Goal: Task Accomplishment & Management: Manage account settings

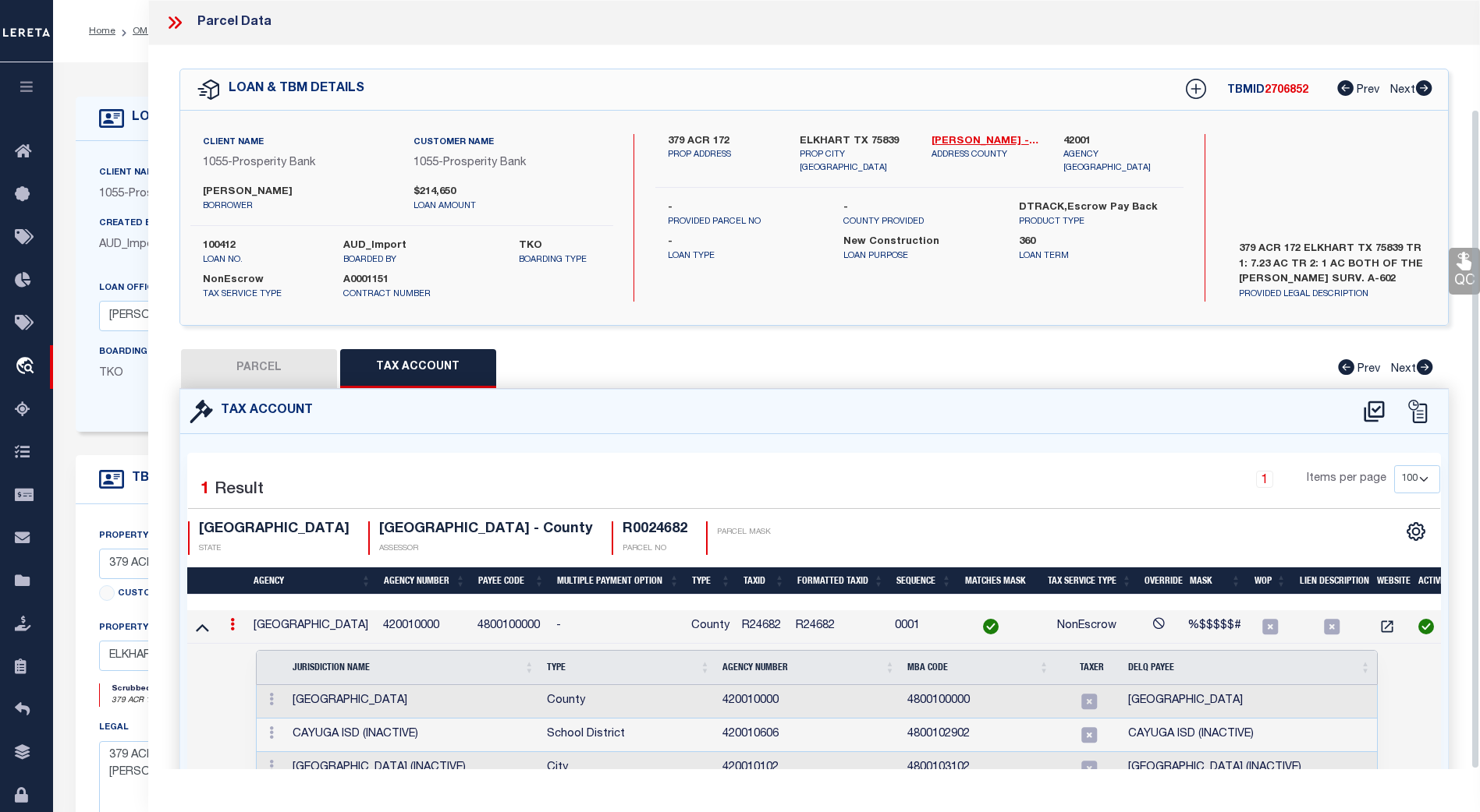
select select "100"
select select "10390"
select select "4078"
select select "500"
select select "NonEscrow"
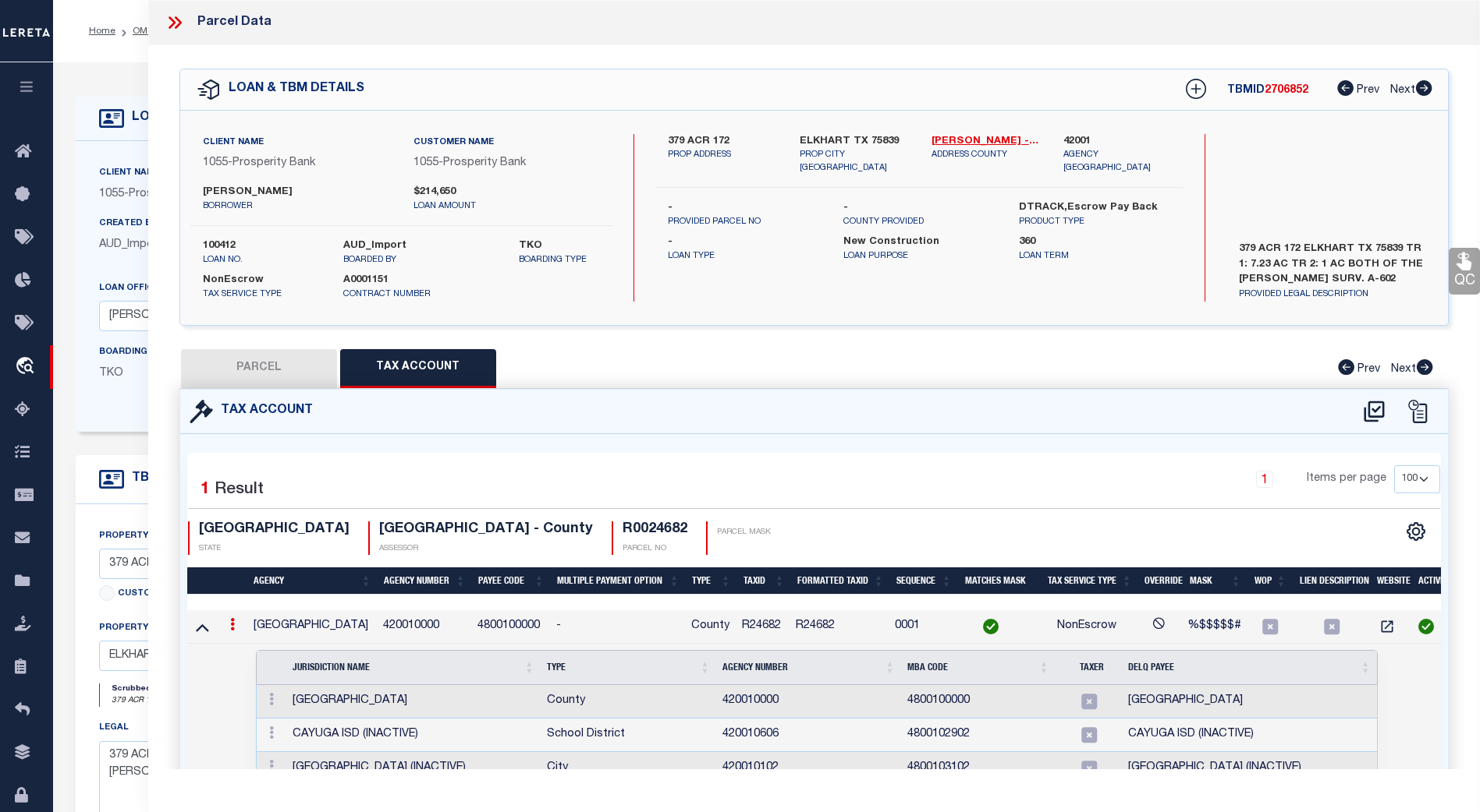
click at [173, 26] on icon at bounding box center [174, 22] width 20 height 20
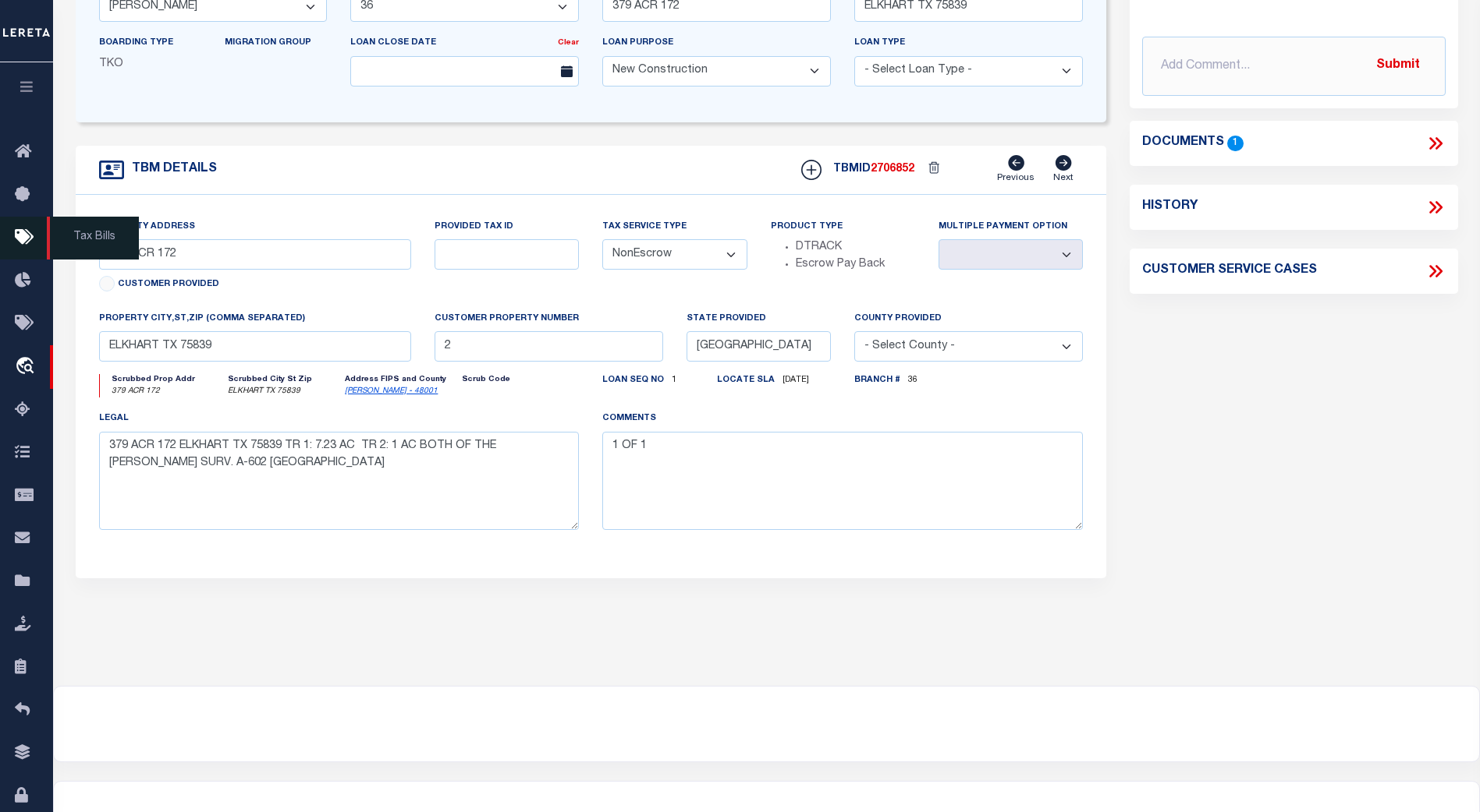
scroll to position [311, 0]
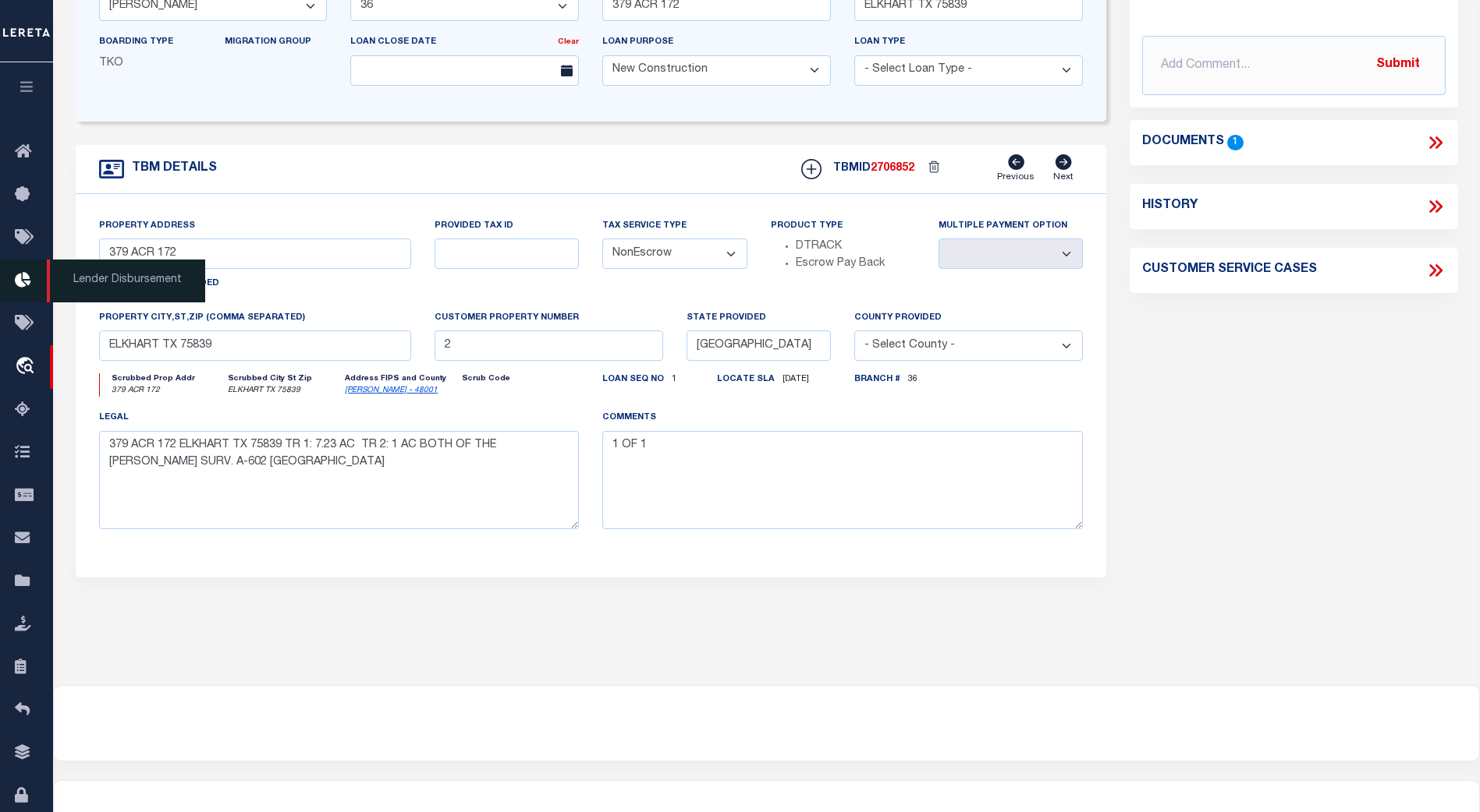
click at [28, 272] on link "Lender Disbursement" at bounding box center [27, 281] width 53 height 43
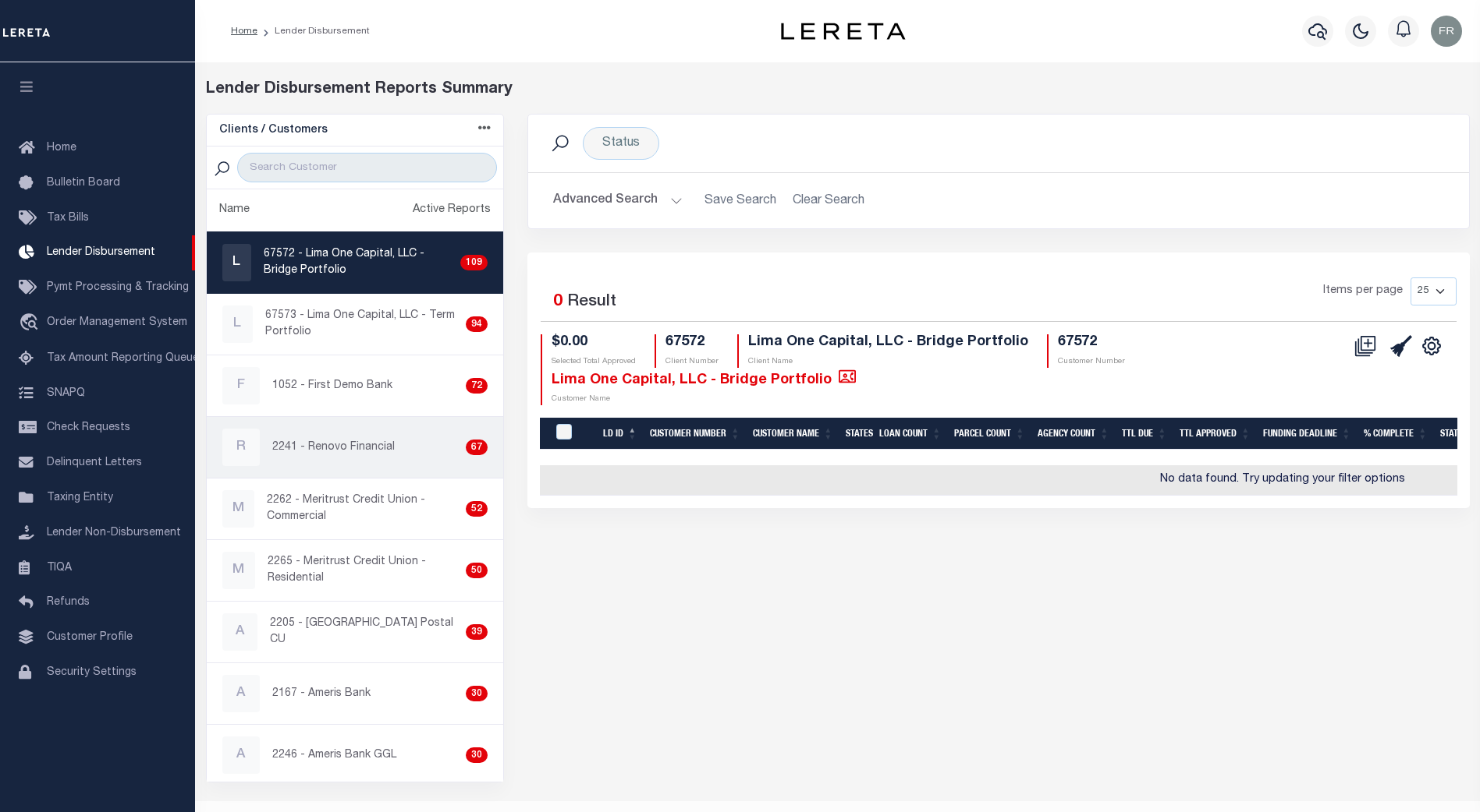
click at [343, 448] on p "2241 - Renovo Financial" at bounding box center [334, 447] width 123 height 16
checkbox input "true"
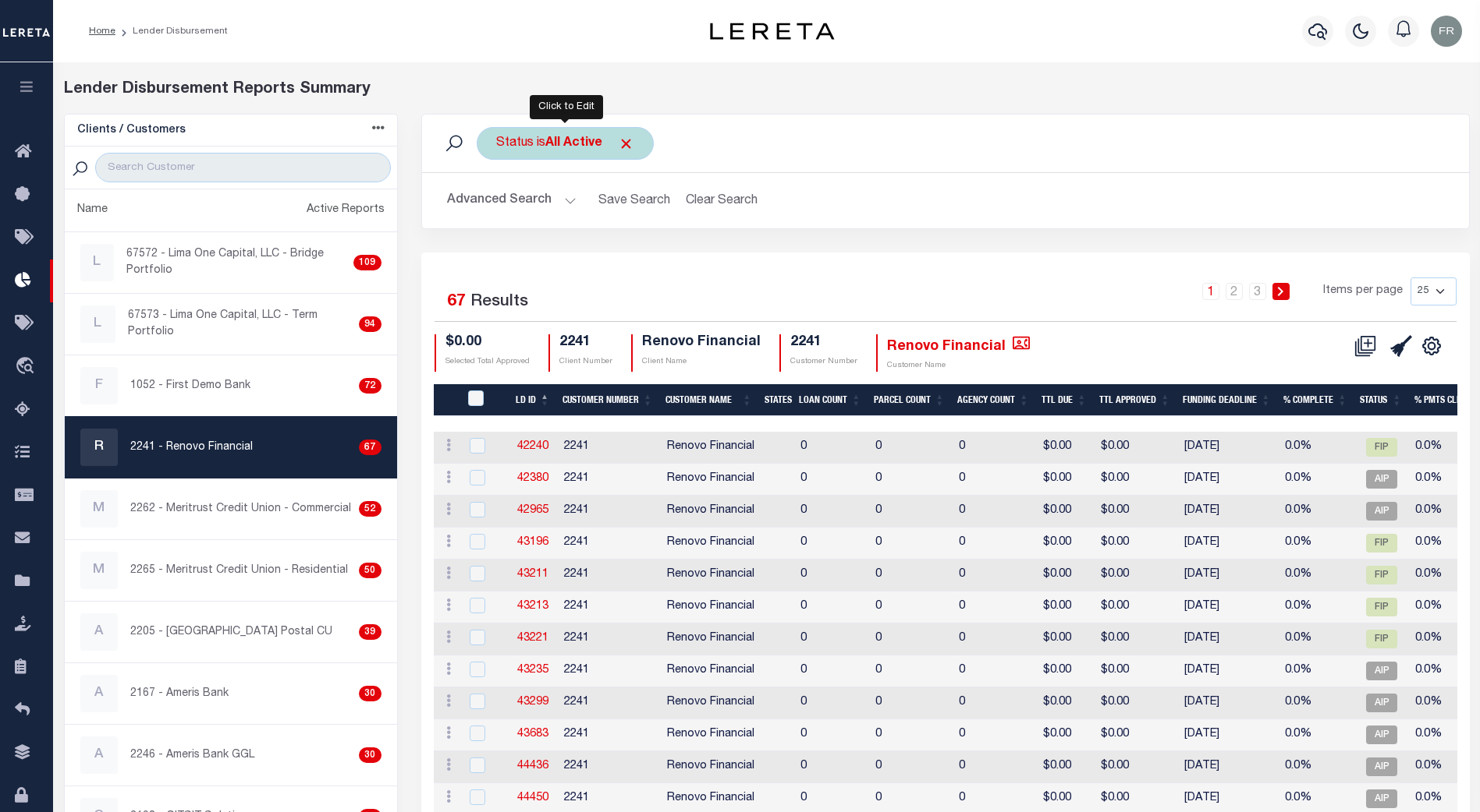
click at [598, 145] on b "All Active" at bounding box center [574, 144] width 57 height 12
click at [709, 216] on select "All Active Approval In Progress Batching In Progress Complete Do Not Pay Escrow…" at bounding box center [612, 219] width 229 height 29
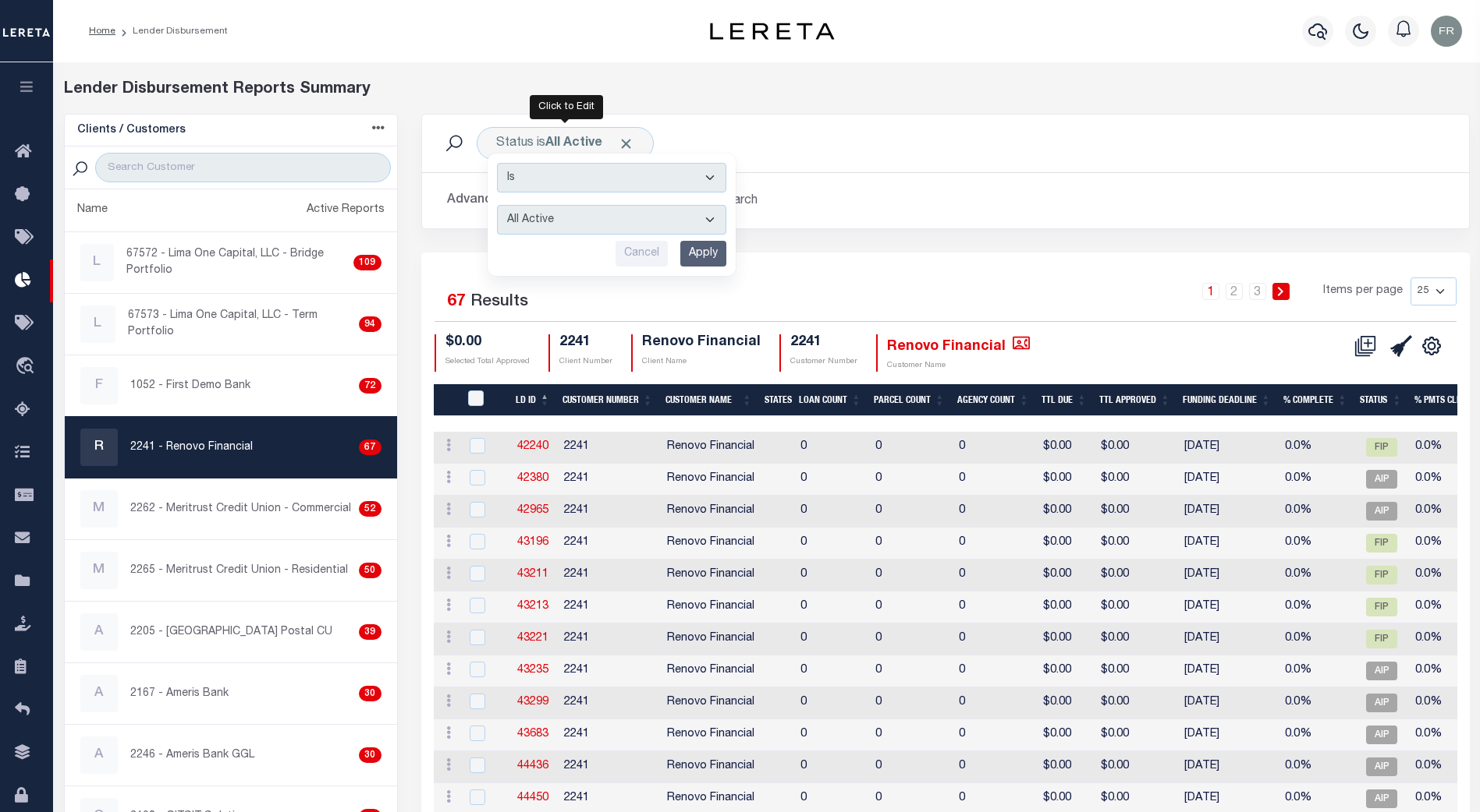
click at [881, 181] on div "Advanced Search Save Search Clear Search LD ID Equals Equals Is Not Equal To Is…" at bounding box center [945, 201] width 1047 height 55
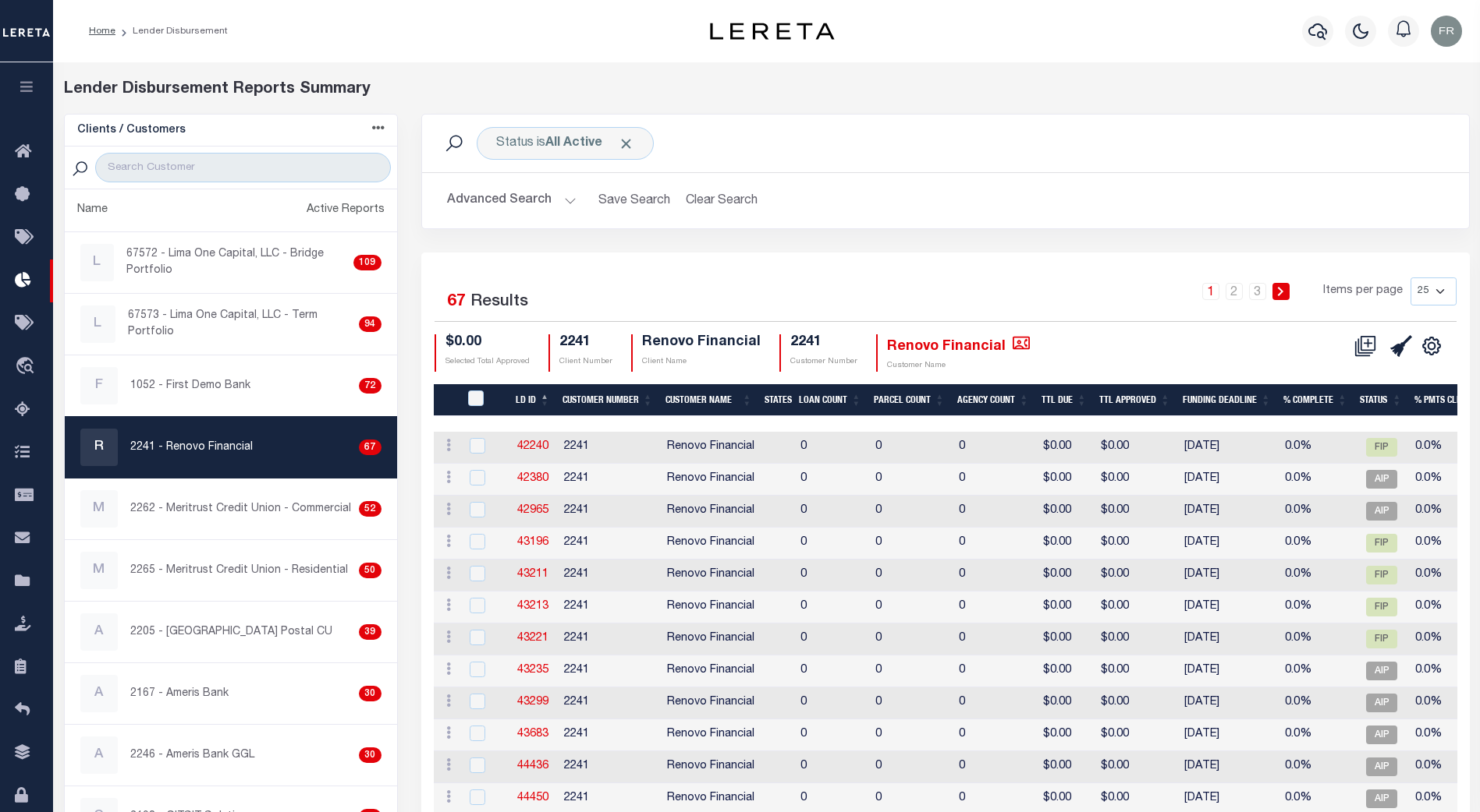
click at [560, 198] on button "Advanced Search" at bounding box center [511, 201] width 130 height 30
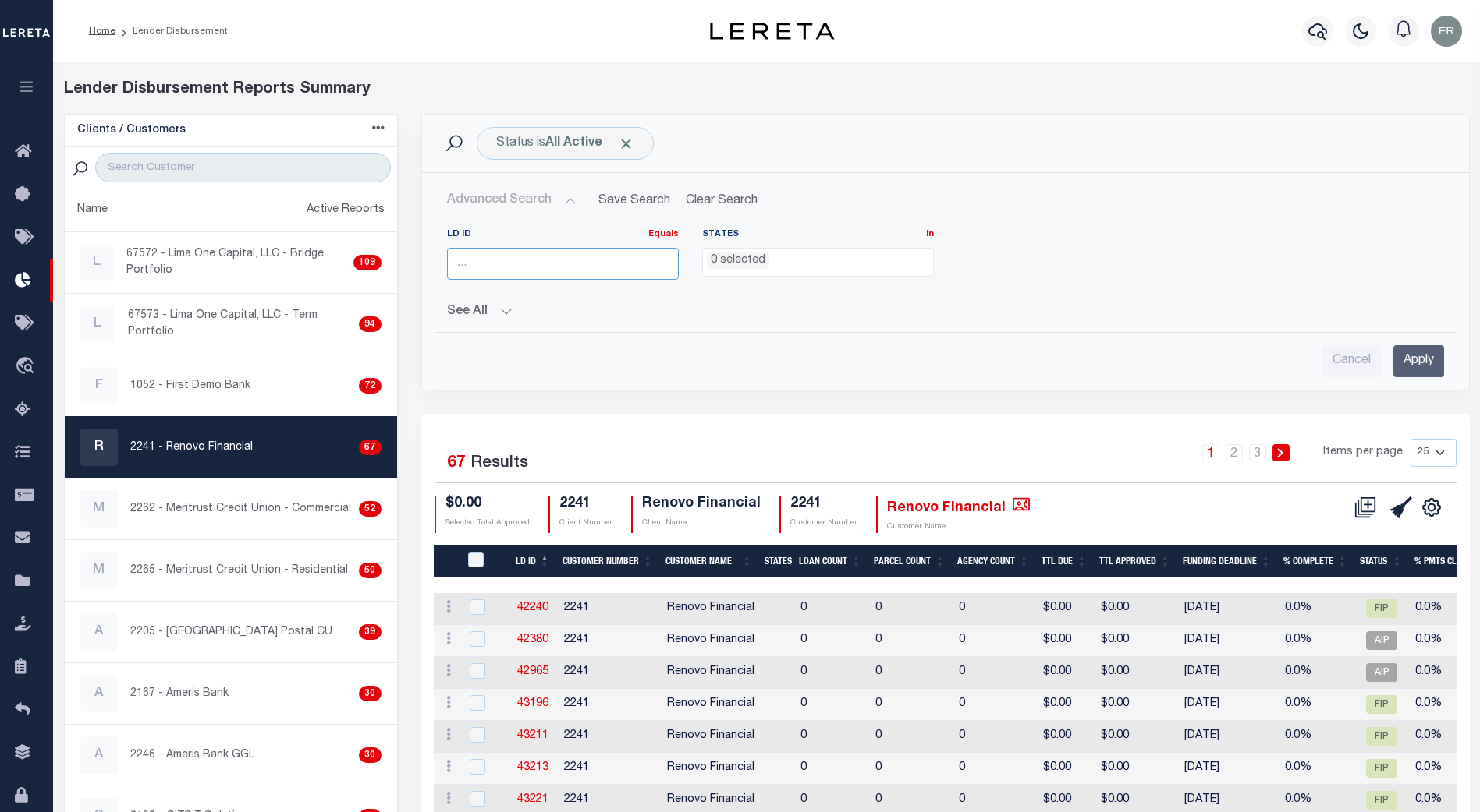
click at [479, 264] on input "number" at bounding box center [562, 264] width 232 height 32
type input "45935"
click at [1423, 365] on input "Apply" at bounding box center [1418, 361] width 51 height 32
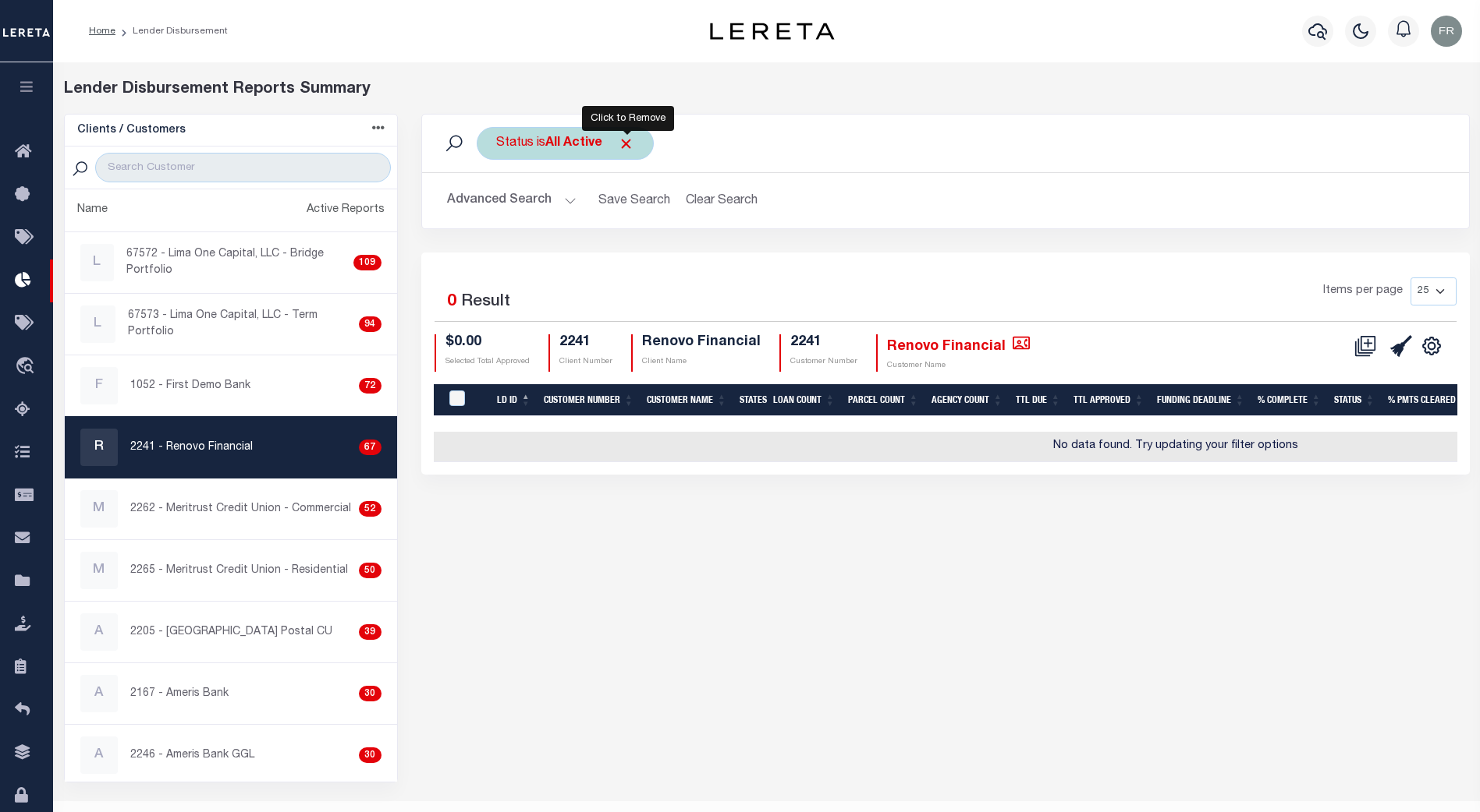
click at [629, 146] on span "Click to Remove" at bounding box center [626, 144] width 16 height 16
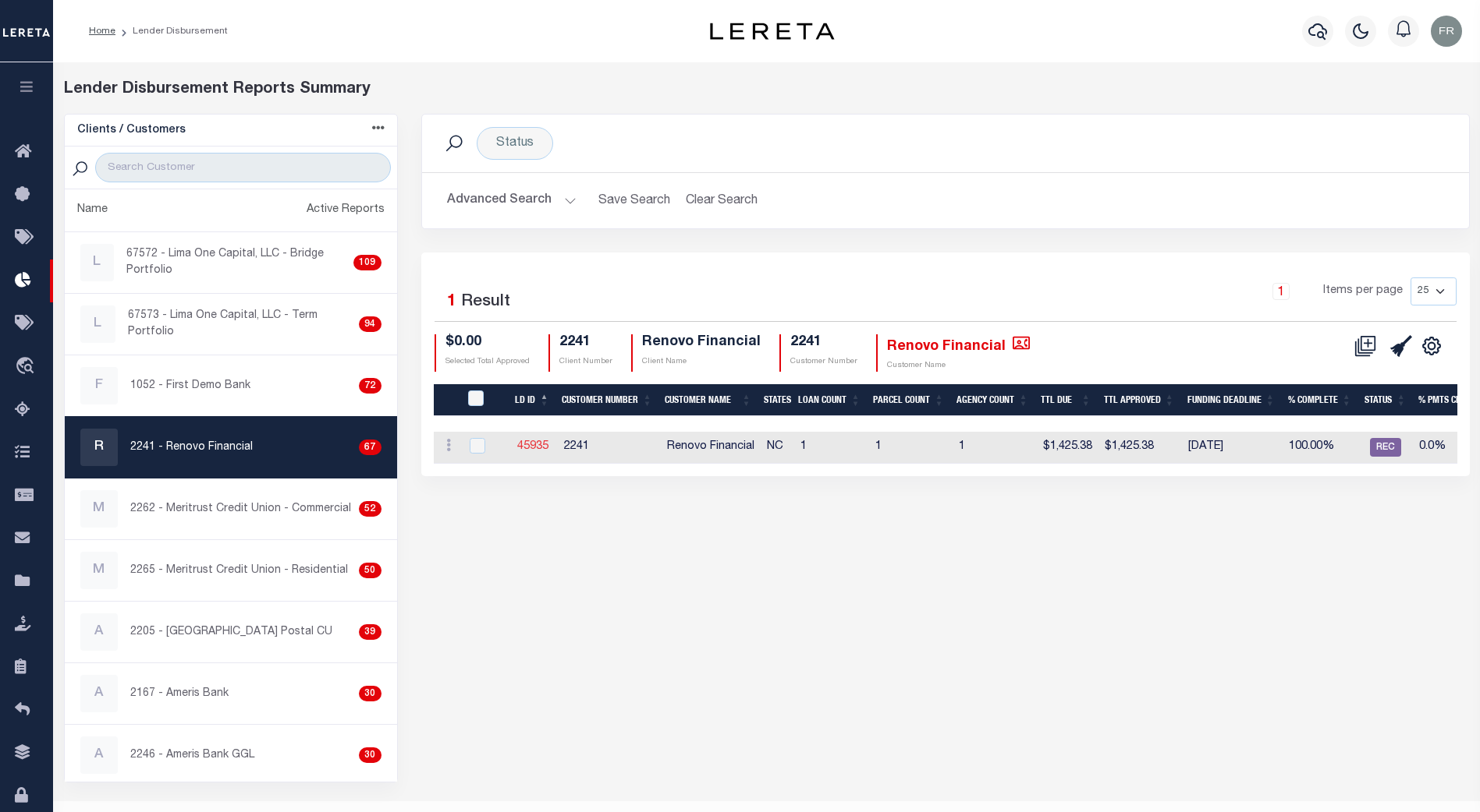
click at [533, 442] on link "45935" at bounding box center [532, 446] width 31 height 11
checkbox input "true"
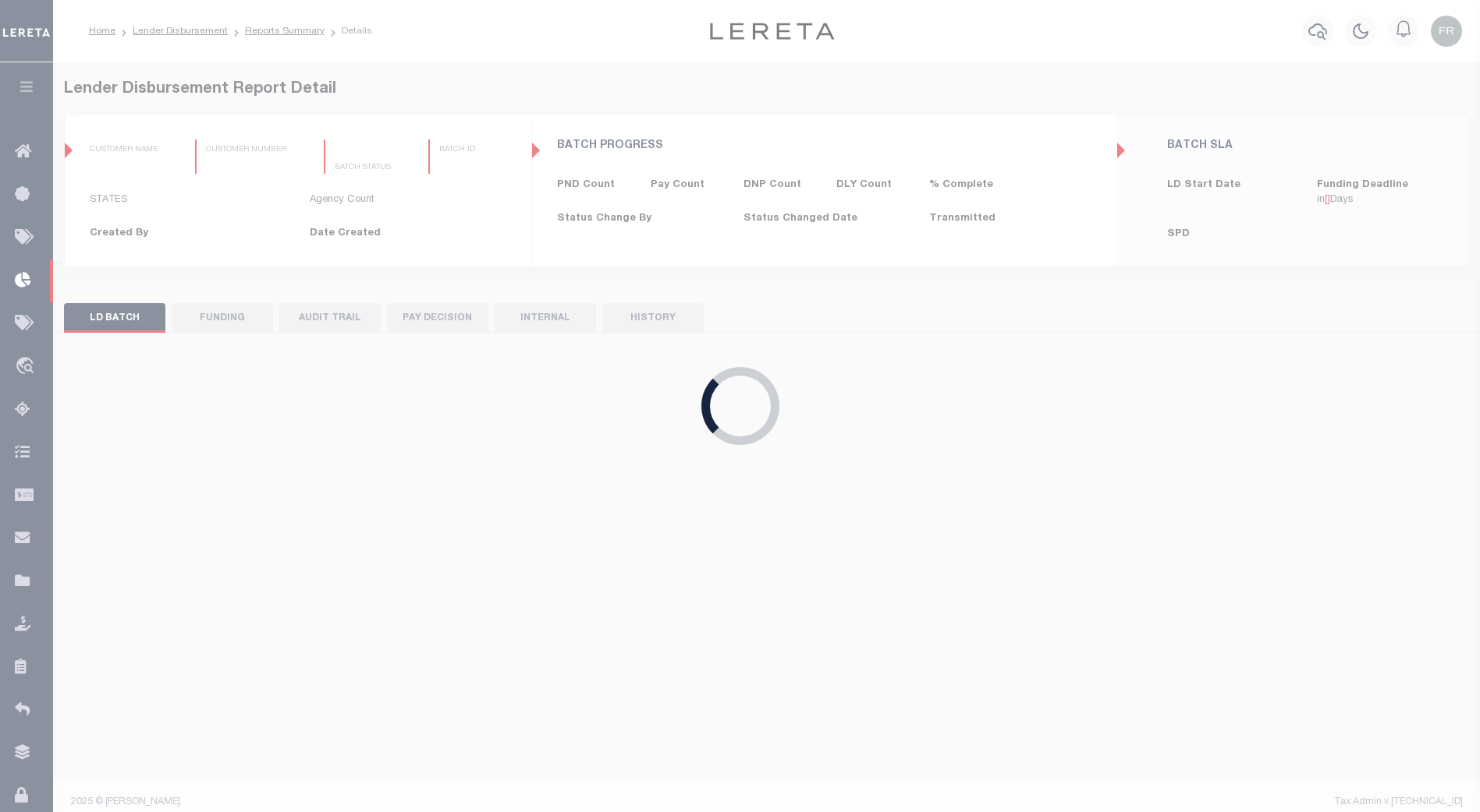
type input "$0.00"
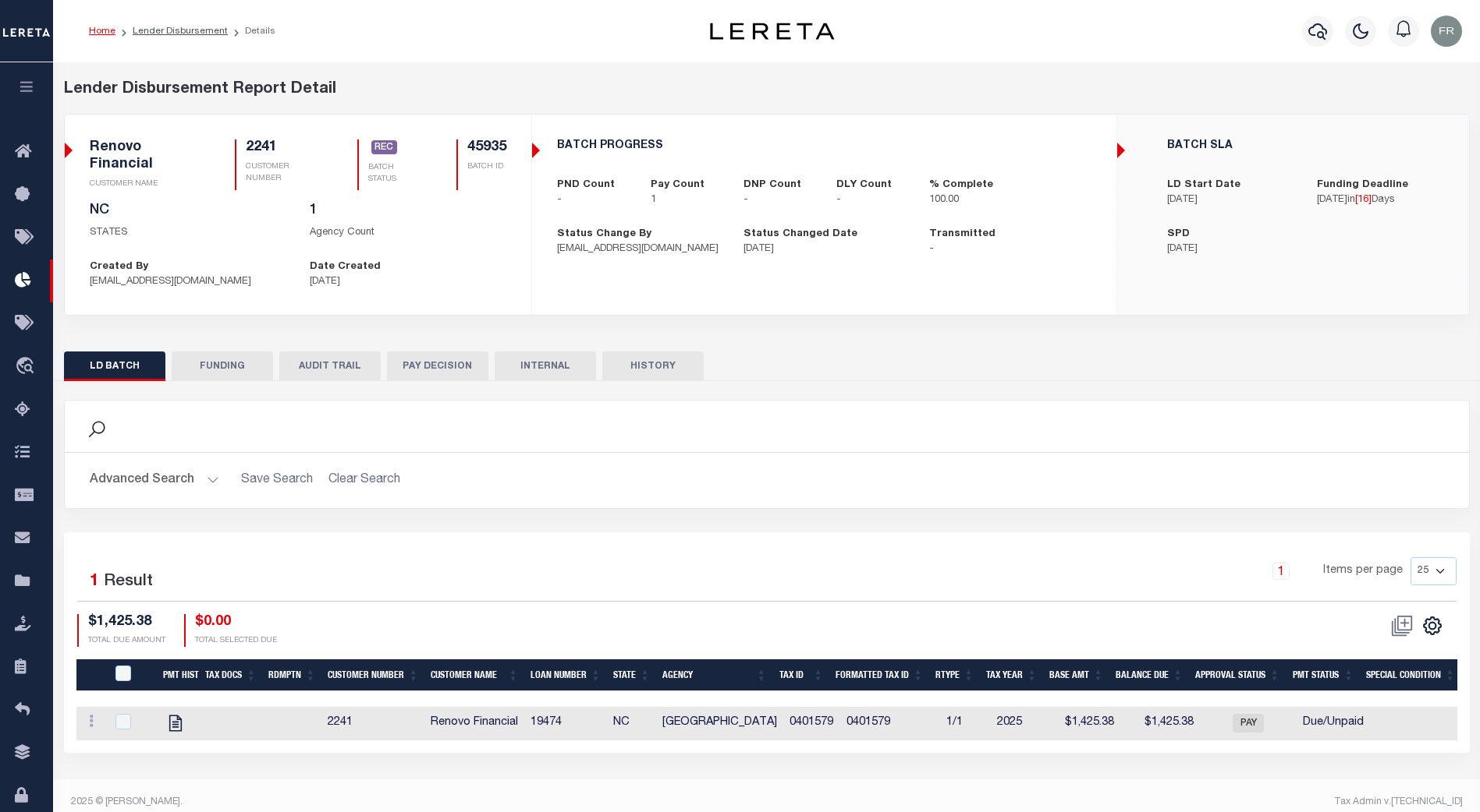
click at [238, 361] on button "FUNDING" at bounding box center [222, 366] width 101 height 29
type input "$1,425.38"
type input "$0"
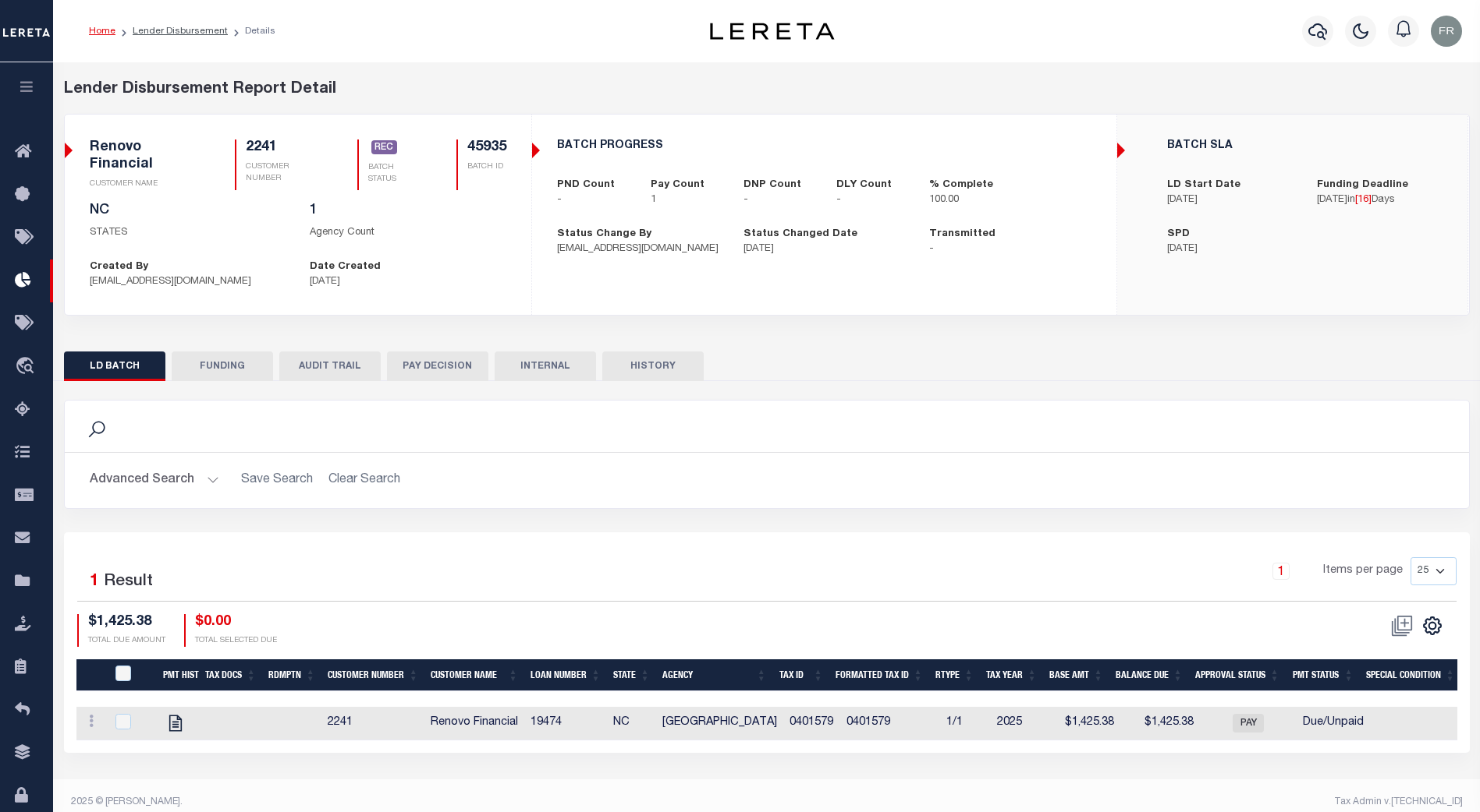
type input "[DATE]"
type input "20250926MMQFMP2700385309261706FT03"
type input "[DATE]"
select select "100"
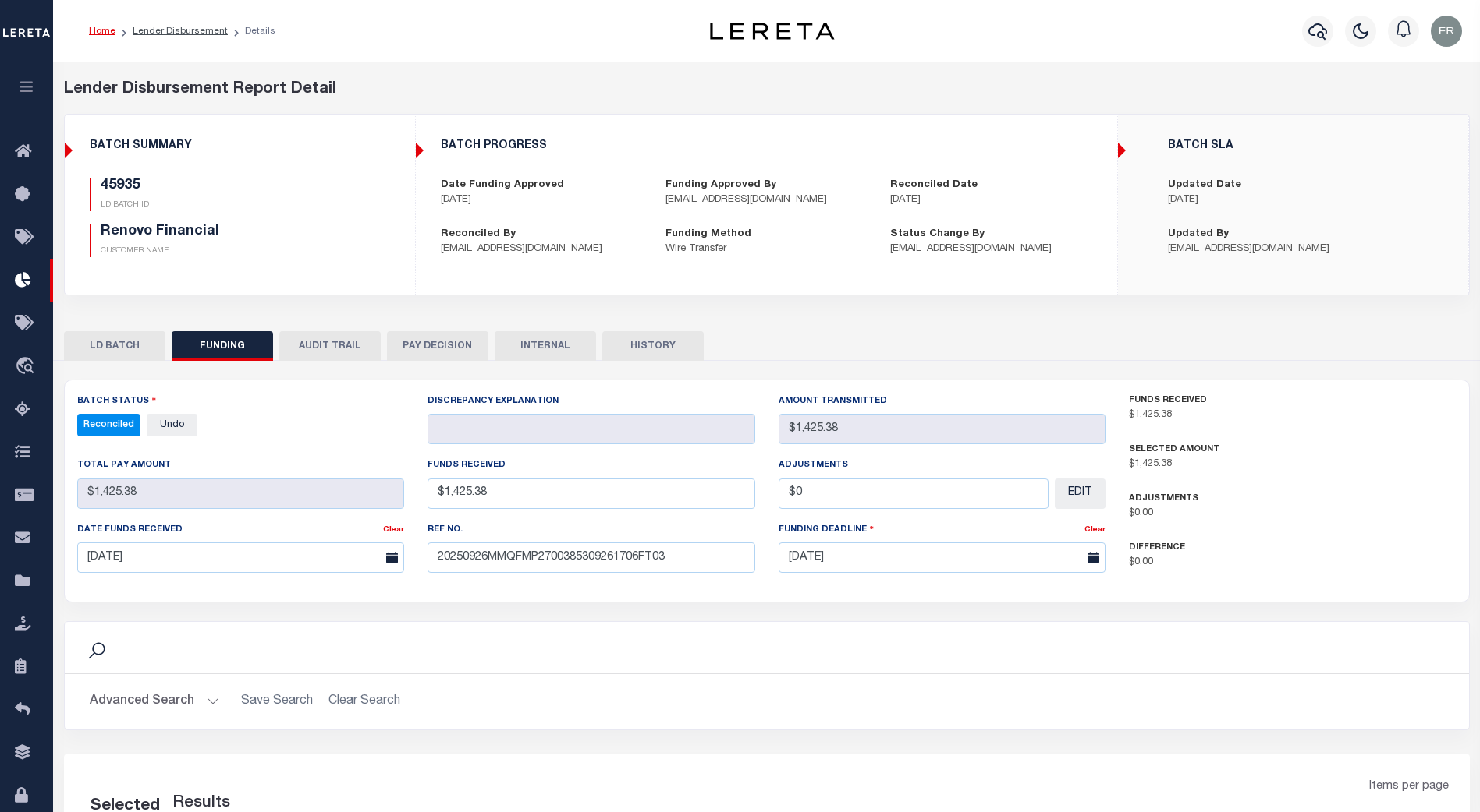
select select "100"
click at [448, 530] on label "Ref No." at bounding box center [445, 530] width 36 height 13
click at [685, 564] on input "20250926MMQFMP2700385309261706FT03" at bounding box center [590, 557] width 328 height 30
